Goal: Information Seeking & Learning: Learn about a topic

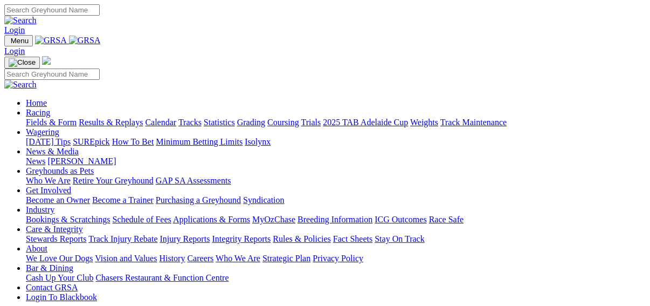
click at [118, 117] on link "Results & Replays" at bounding box center [111, 121] width 64 height 9
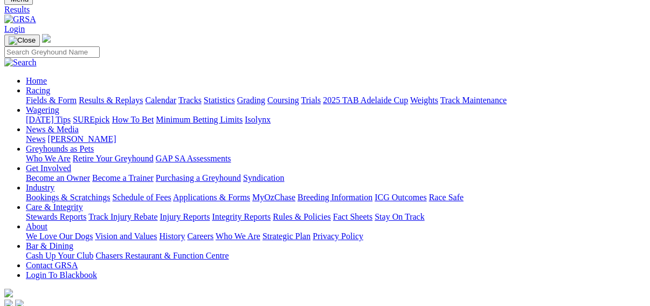
scroll to position [86, 0]
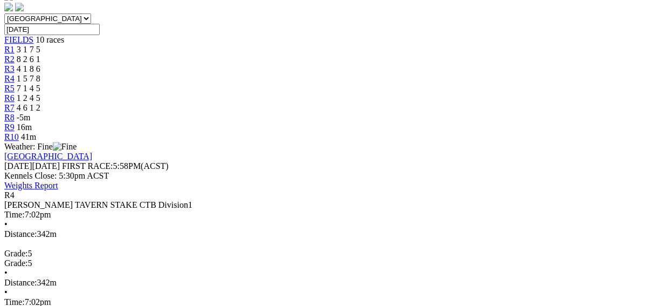
scroll to position [259, 0]
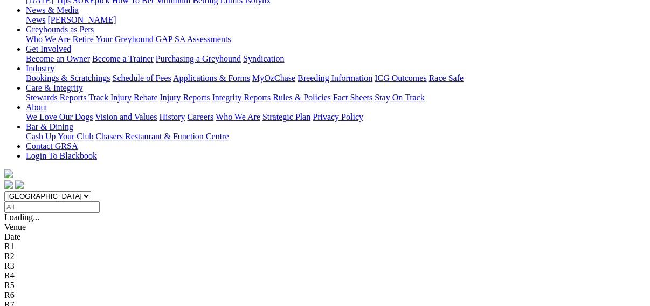
scroll to position [216, 0]
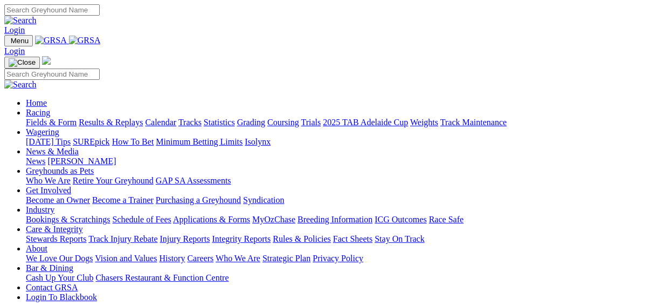
click at [26, 117] on link "Fields & Form" at bounding box center [51, 121] width 51 height 9
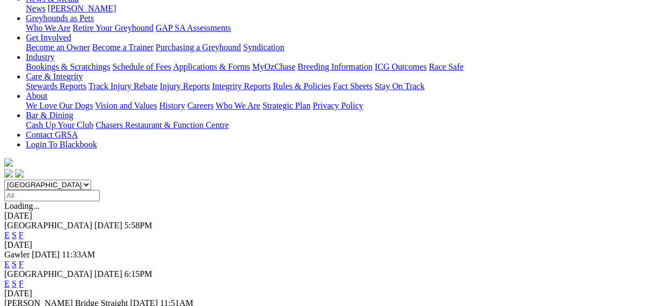
scroll to position [302, 0]
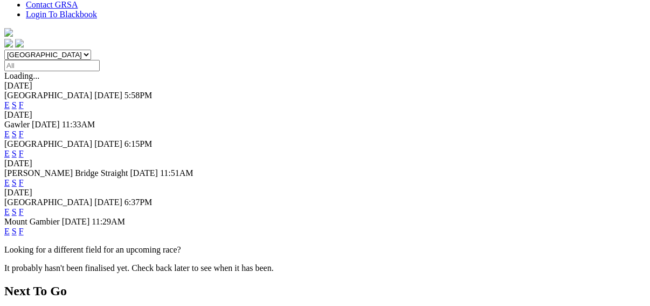
click at [24, 178] on link "F" at bounding box center [21, 182] width 5 height 9
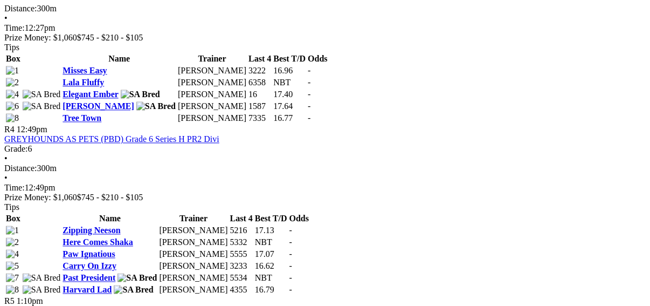
scroll to position [862, 0]
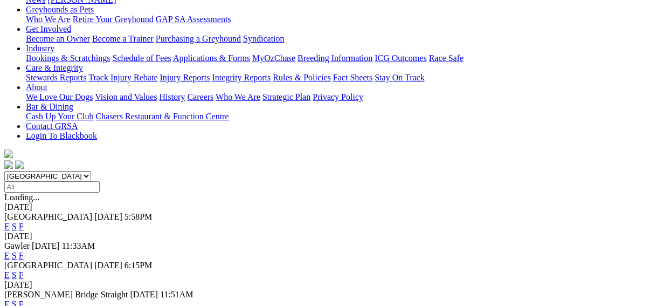
scroll to position [216, 0]
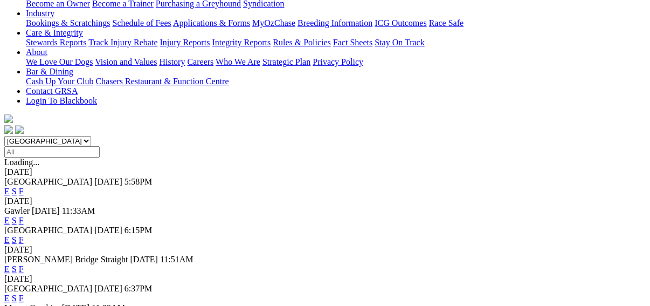
click at [24, 293] on link "F" at bounding box center [21, 297] width 5 height 9
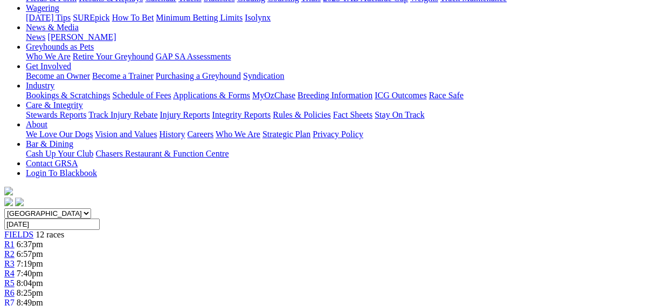
scroll to position [43, 0]
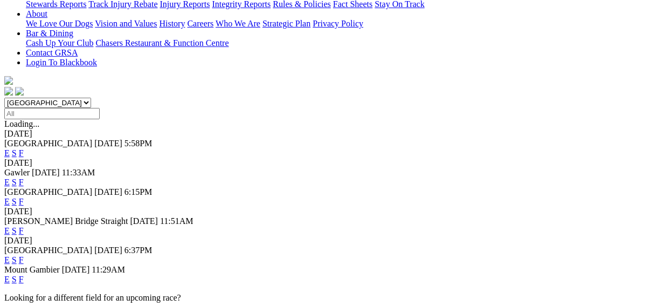
scroll to position [259, 0]
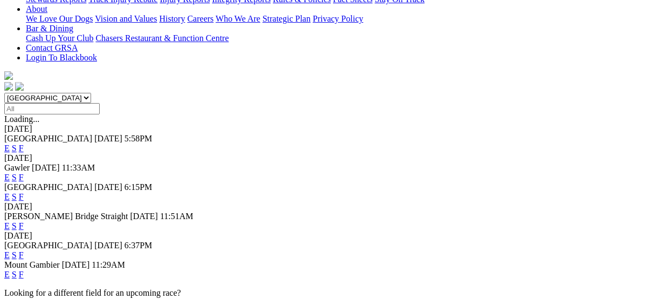
click at [10, 250] on link "E" at bounding box center [6, 254] width 5 height 9
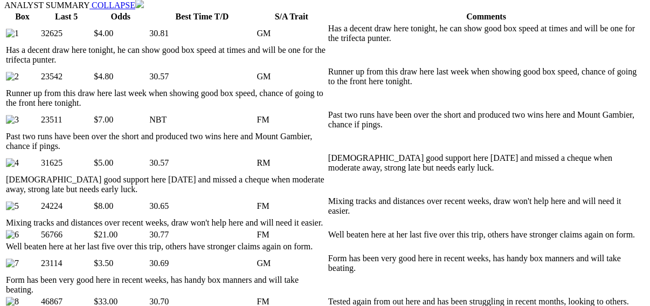
scroll to position [690, 0]
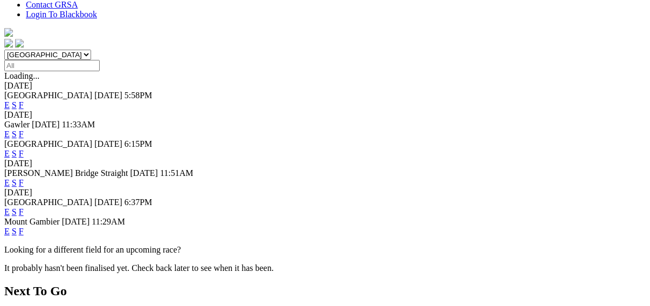
scroll to position [259, 0]
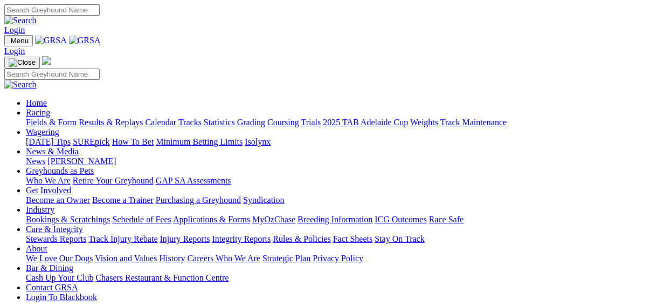
click at [115, 117] on link "Results & Replays" at bounding box center [111, 121] width 64 height 9
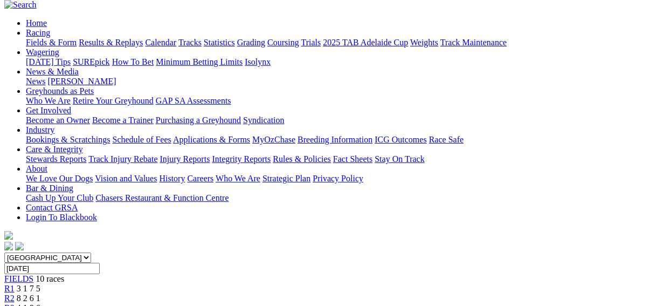
scroll to position [129, 0]
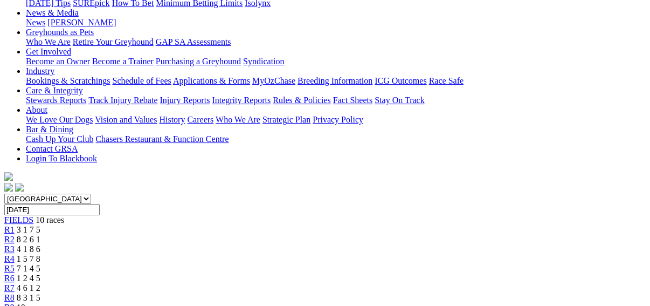
scroll to position [43, 0]
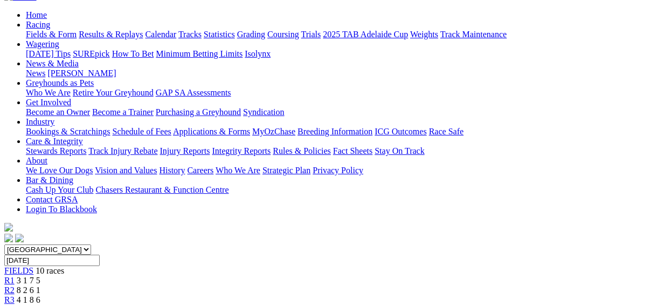
scroll to position [93, 0]
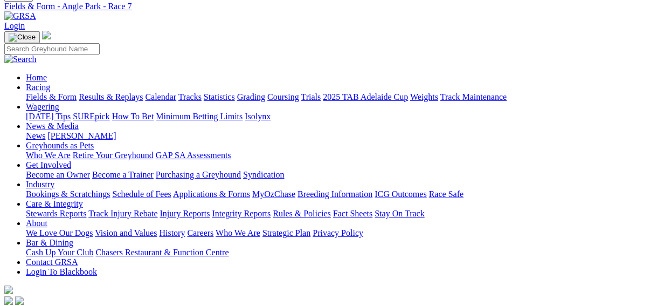
scroll to position [43, 0]
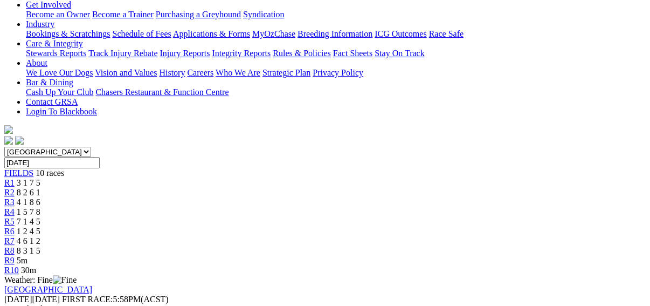
scroll to position [129, 0]
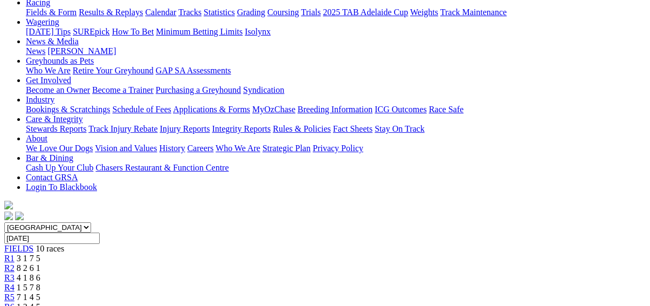
click at [15, 273] on span "R3" at bounding box center [9, 277] width 10 height 9
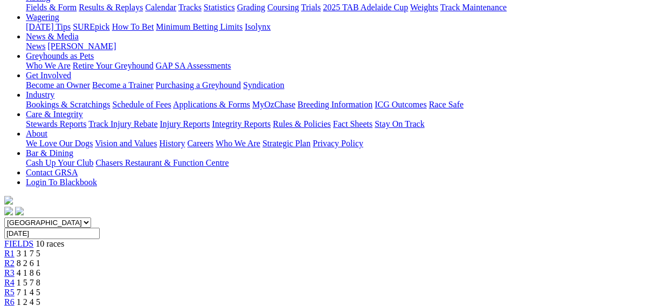
scroll to position [129, 0]
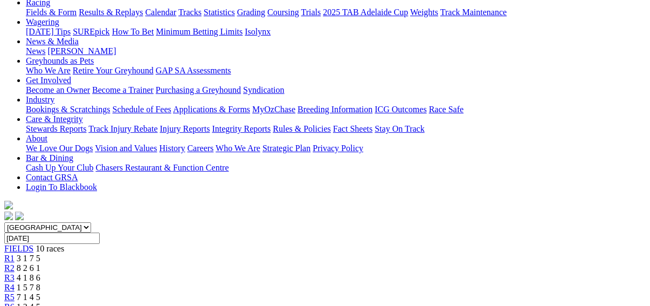
click at [15, 263] on span "R2" at bounding box center [9, 267] width 10 height 9
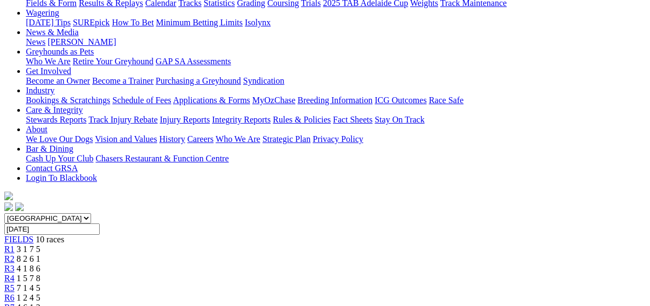
scroll to position [43, 0]
